Goal: Task Accomplishment & Management: Manage account settings

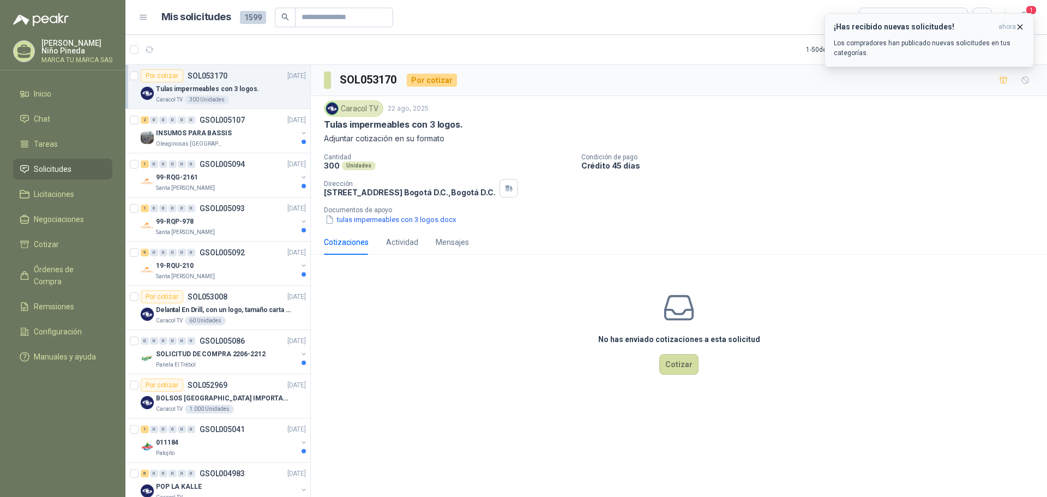
click at [1024, 25] on icon "button" at bounding box center [1019, 26] width 9 height 9
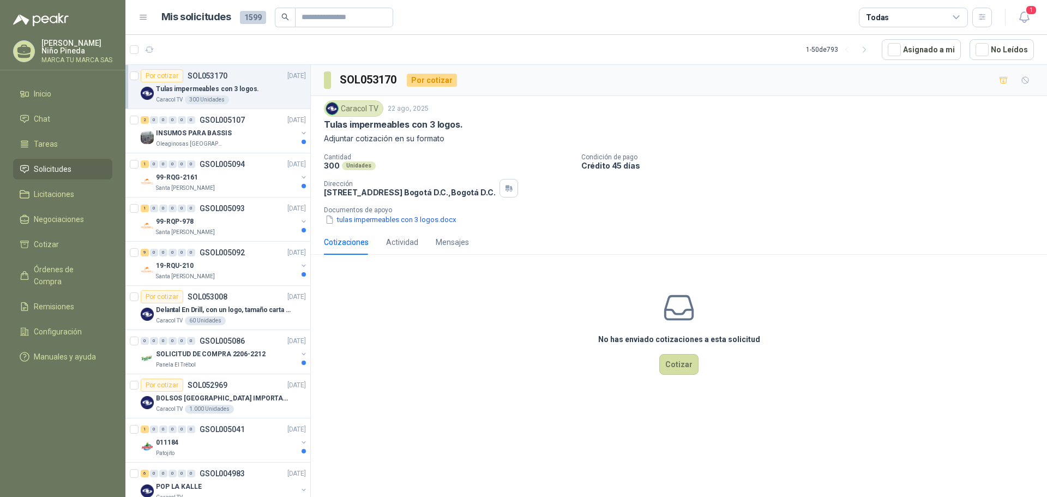
click at [1033, 11] on span "1" at bounding box center [1031, 10] width 12 height 10
click at [1032, 13] on div "¡Has recibido nuevas solicitudes! ahora Los compradores han publicado nuevas so…" at bounding box center [928, 13] width 209 height 0
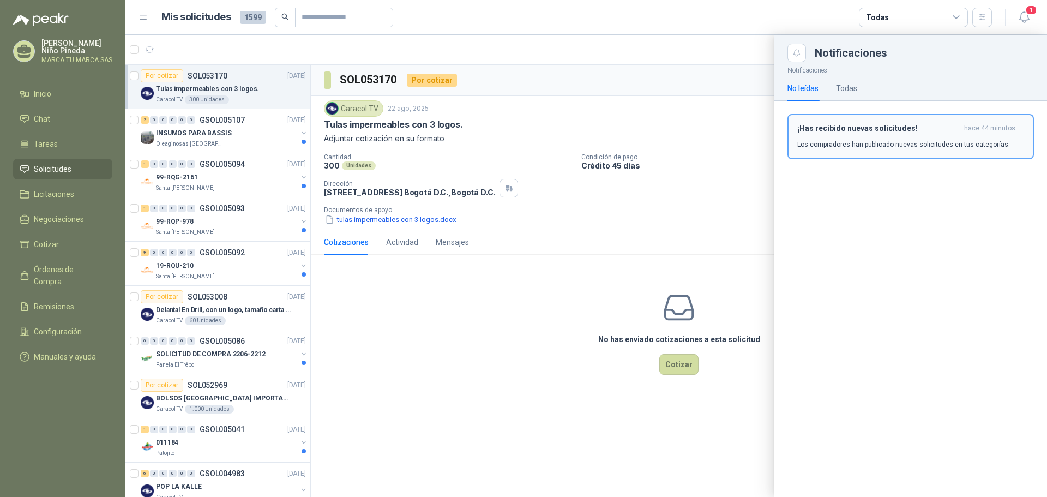
click at [853, 142] on p "Los compradores han publicado nuevas solicitudes en tus categorías." at bounding box center [903, 145] width 213 height 10
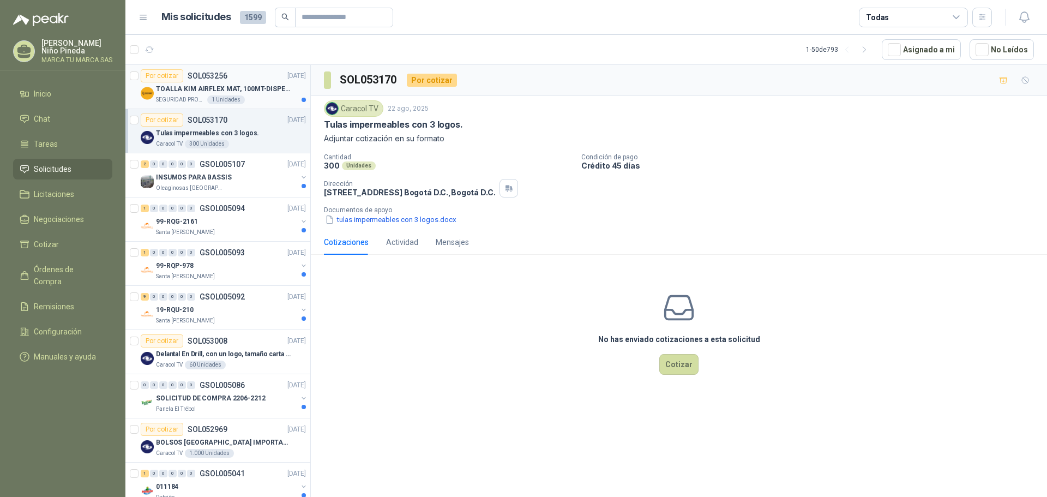
click at [249, 81] on div "Por cotizar SOL053256 [DATE]" at bounding box center [223, 75] width 165 height 13
